Goal: Find specific page/section: Find specific page/section

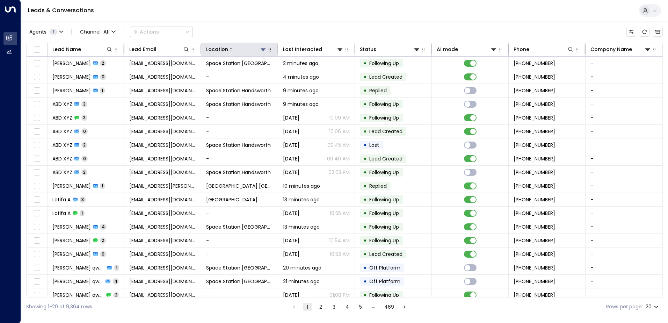
drag, startPoint x: 268, startPoint y: 48, endPoint x: 263, endPoint y: 51, distance: 6.1
click at [268, 49] on icon "button" at bounding box center [270, 50] width 6 height 6
click at [263, 51] on icon at bounding box center [263, 49] width 6 height 6
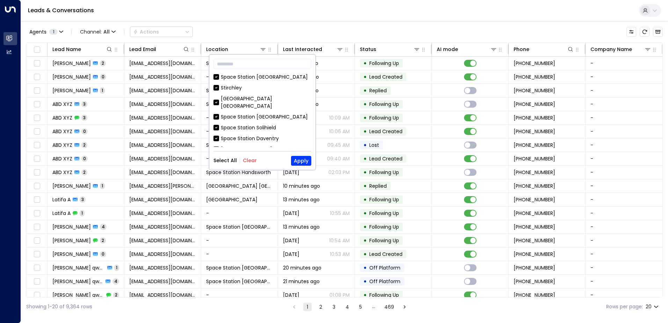
click at [249, 164] on div "Select All Clear Apply" at bounding box center [263, 161] width 98 height 10
click at [249, 160] on button "Clear" at bounding box center [250, 161] width 14 height 6
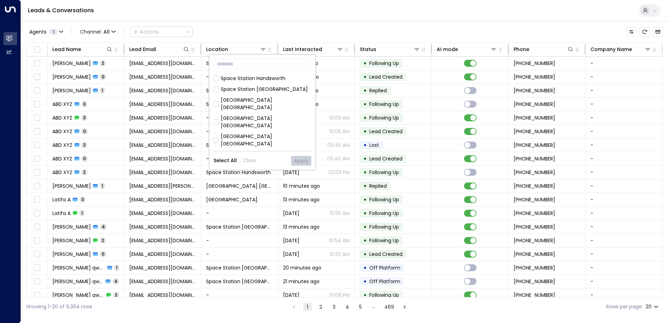
scroll to position [210, 0]
click at [264, 179] on div "Space Station [GEOGRAPHIC_DATA]" at bounding box center [264, 182] width 87 height 7
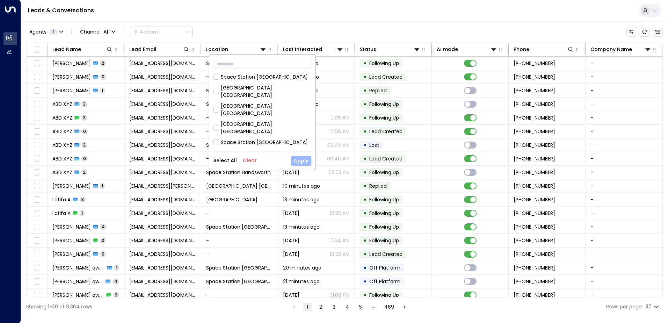
click at [298, 158] on button "Apply" at bounding box center [301, 161] width 20 height 10
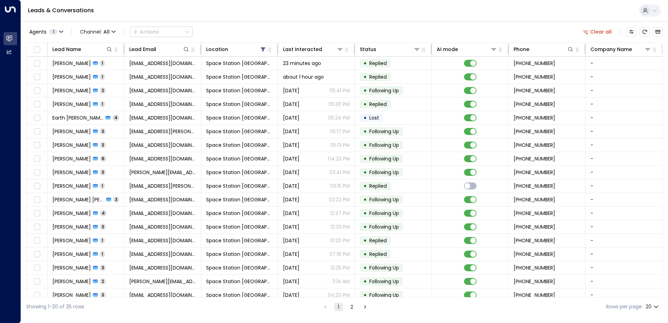
click at [345, 28] on div "Agents 1 Channel: All Actions Clear all" at bounding box center [344, 31] width 637 height 15
click at [341, 48] on icon at bounding box center [340, 49] width 5 height 2
click at [328, 28] on div "Agents 1 Channel: All Actions Clear all" at bounding box center [344, 31] width 637 height 15
click at [222, 31] on div "Agents 1 Channel: All Actions Clear all" at bounding box center [344, 31] width 637 height 15
